Goal: Task Accomplishment & Management: Manage account settings

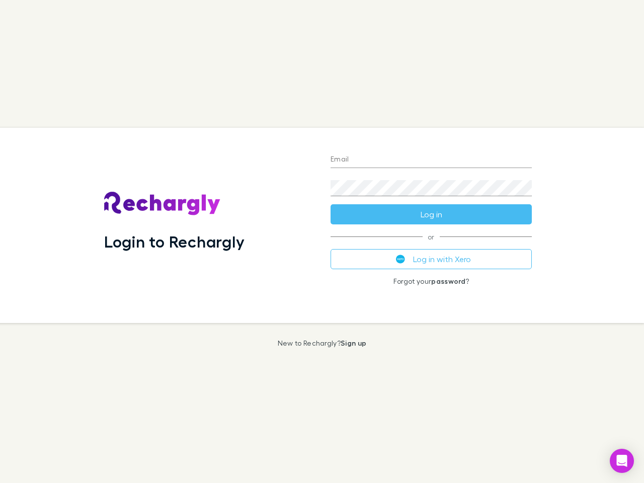
click at [322, 241] on div "Login to Rechargly" at bounding box center [209, 225] width 226 height 195
click at [431, 160] on input "Email" at bounding box center [430, 160] width 201 height 16
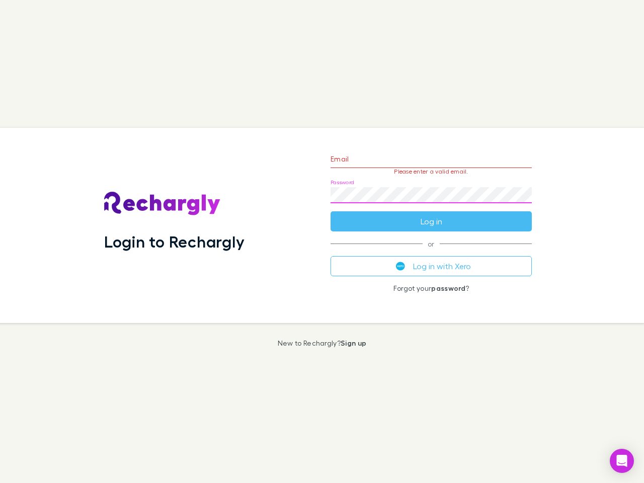
click at [431, 214] on form "Email Please enter a valid email. Password Log in" at bounding box center [430, 188] width 201 height 88
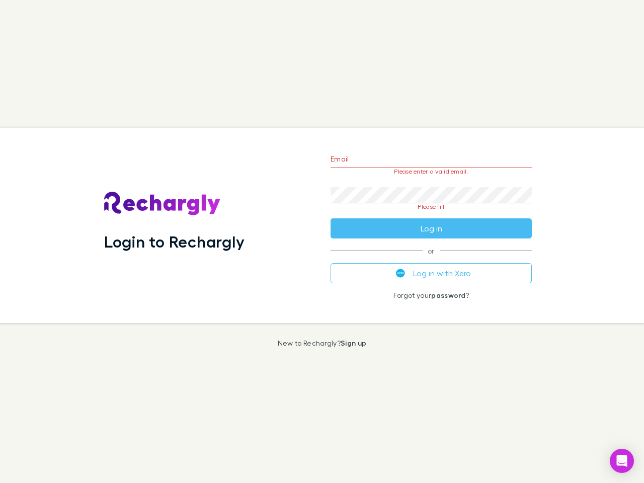
click at [431, 259] on div "Email Please enter a valid email. Password Please fill Log in or Log in with Xe…" at bounding box center [430, 225] width 217 height 195
click at [622, 461] on icon "Open Intercom Messenger" at bounding box center [622, 461] width 11 height 12
